Goal: Information Seeking & Learning: Learn about a topic

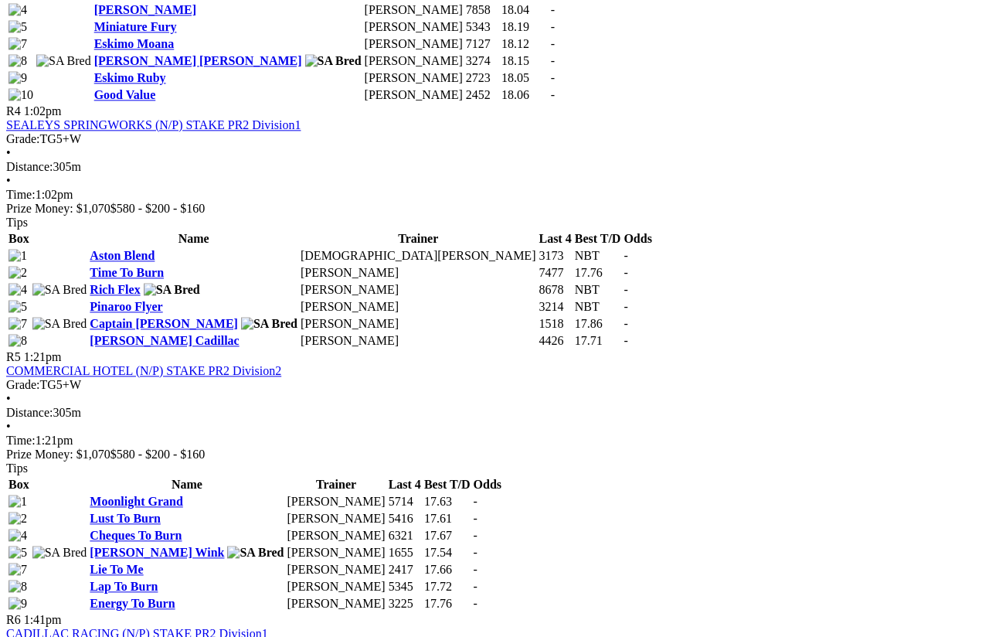
scroll to position [1559, 0]
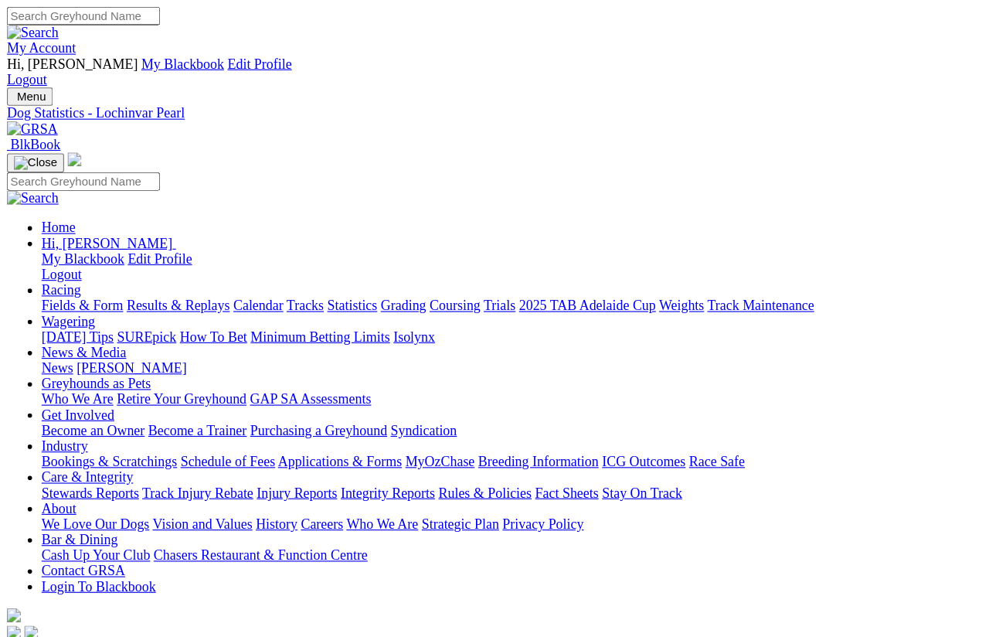
scroll to position [16, 0]
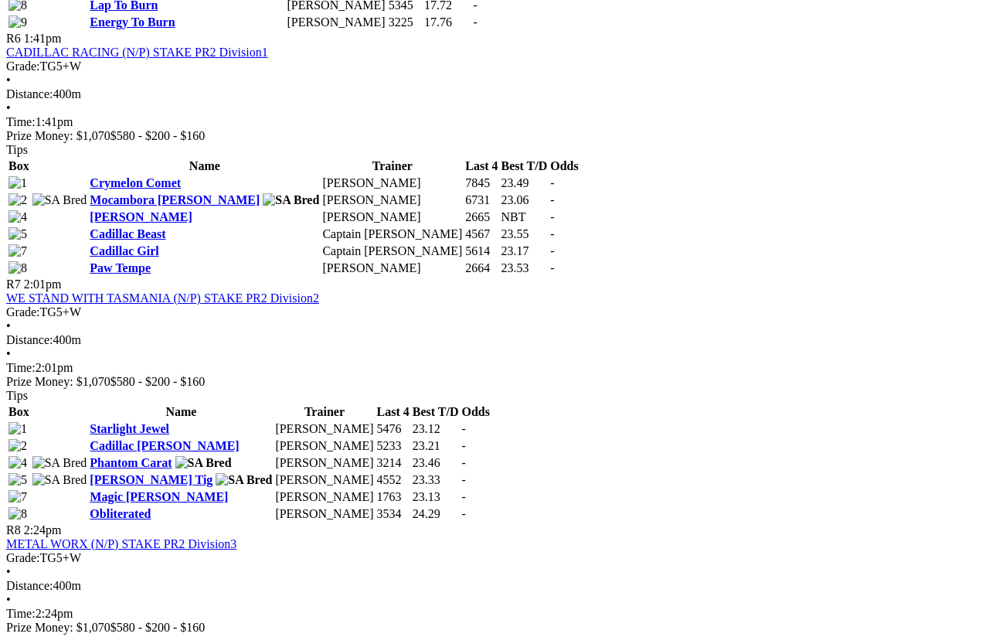
scroll to position [2138, 0]
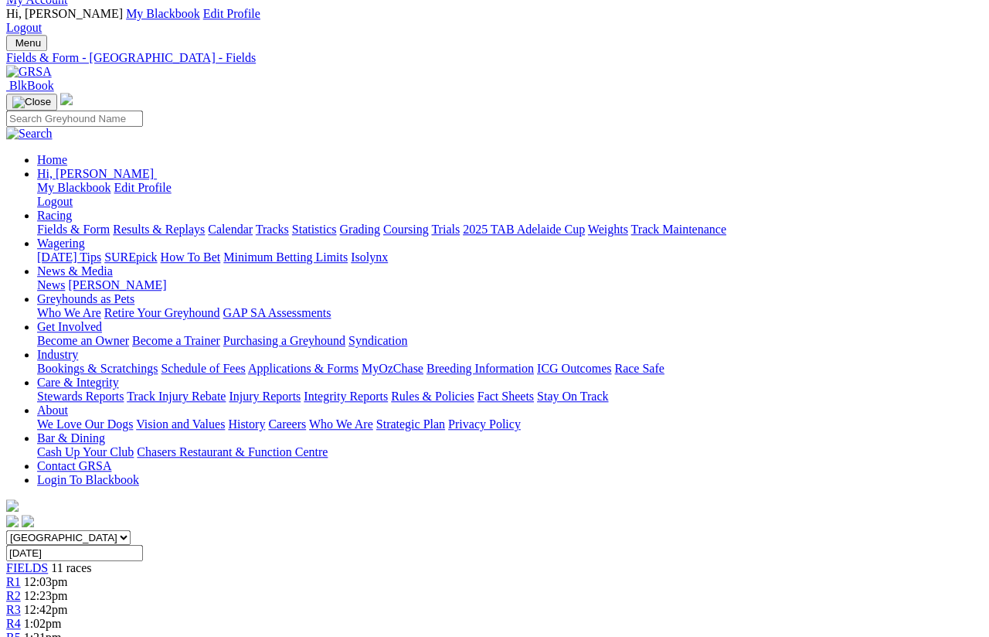
scroll to position [43, 0]
click at [66, 222] on link "Fields & Form" at bounding box center [73, 228] width 73 height 13
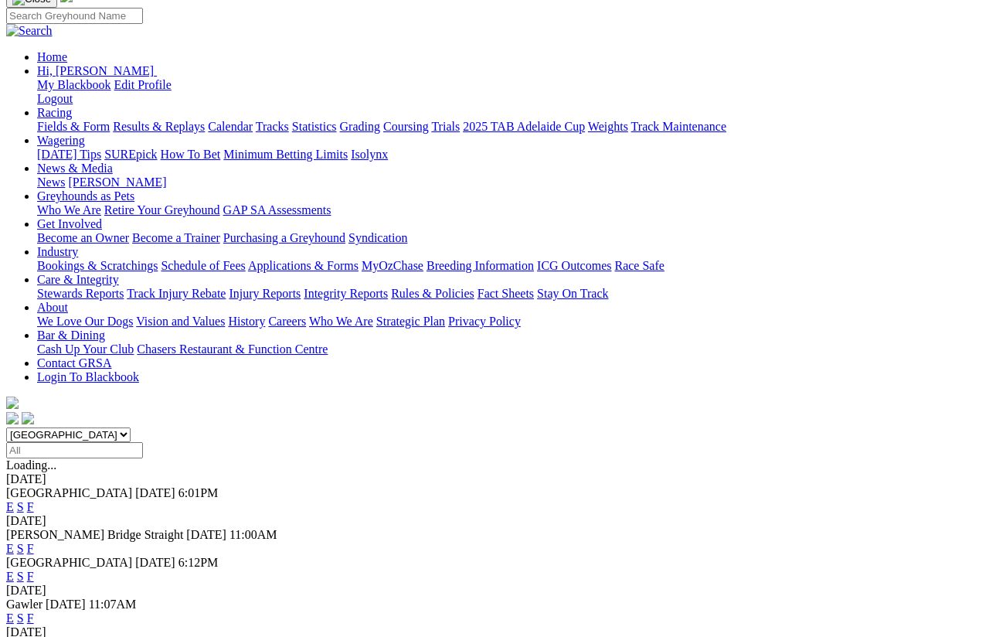
scroll to position [146, 0]
click at [34, 569] on link "F" at bounding box center [30, 575] width 7 height 13
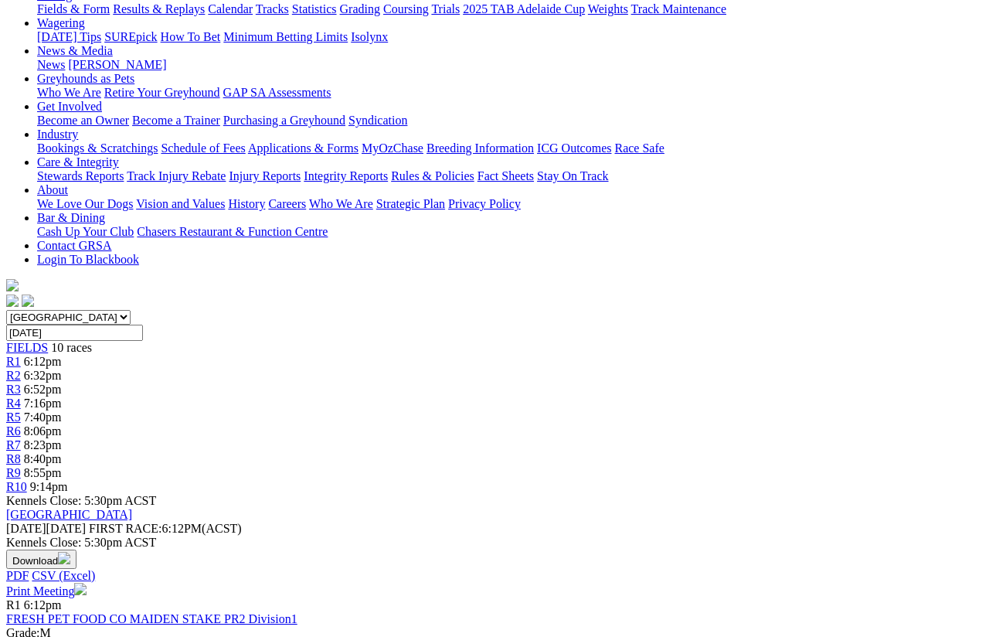
scroll to position [263, 0]
